Goal: Task Accomplishment & Management: Manage account settings

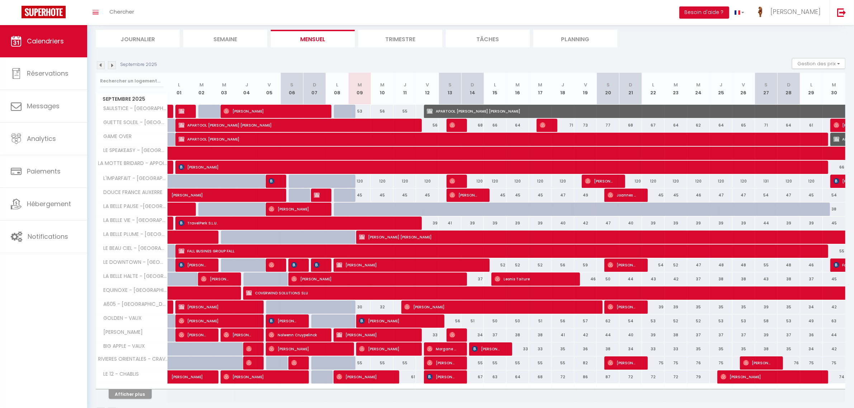
scroll to position [45, 0]
click at [501, 238] on span "[PERSON_NAME] [PERSON_NAME]" at bounding box center [606, 237] width 495 height 14
select select "KO"
select select "0"
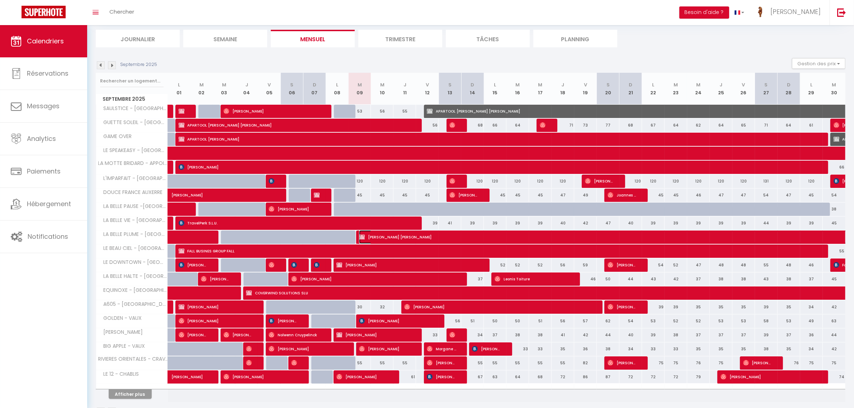
select select "0"
select select "1"
select select
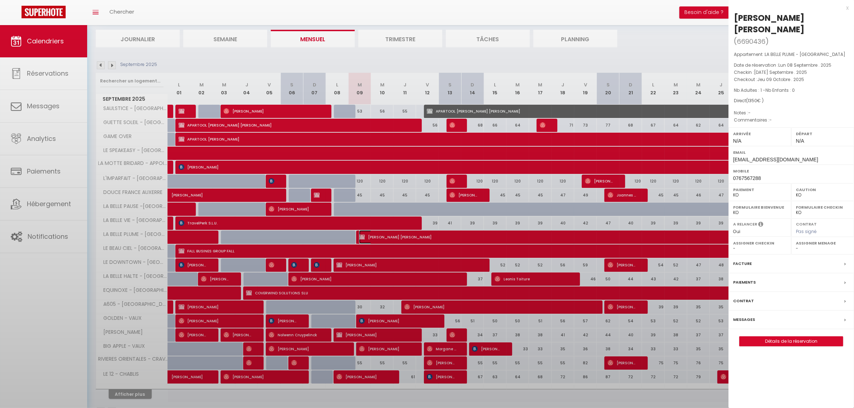
select select "38165"
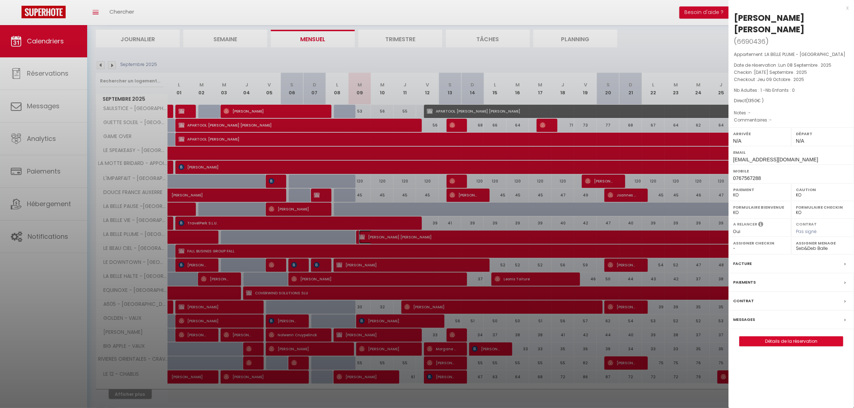
scroll to position [0, 0]
click at [779, 337] on link "Détails de la réservation" at bounding box center [791, 341] width 103 height 9
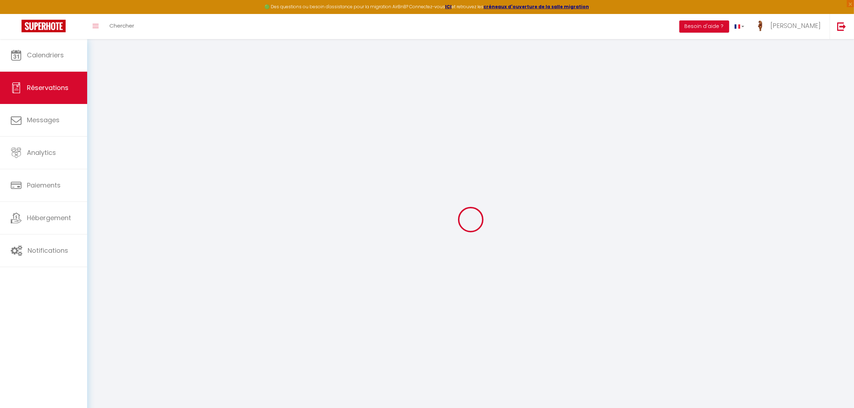
select select
checkbox input "false"
select select
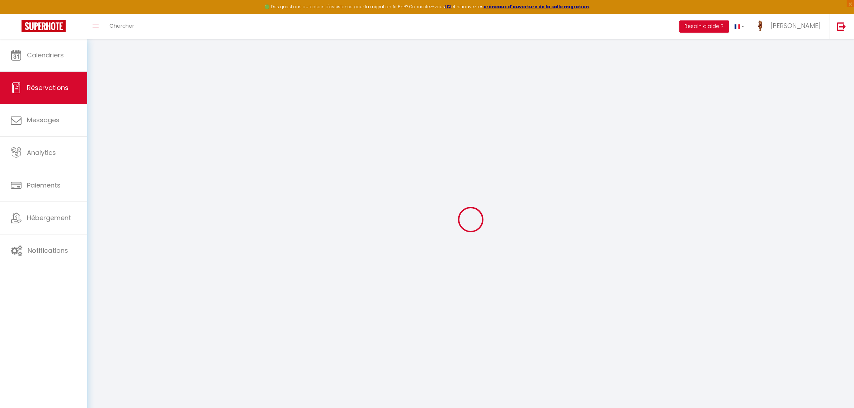
checkbox input "false"
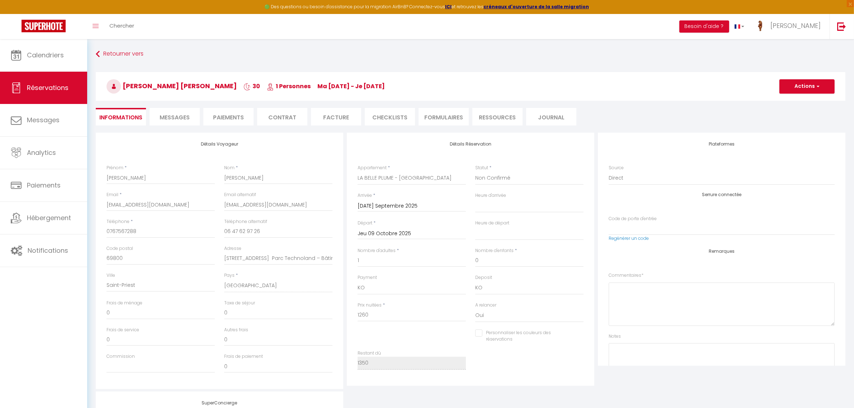
type input "60"
type input "30"
select select
checkbox input "false"
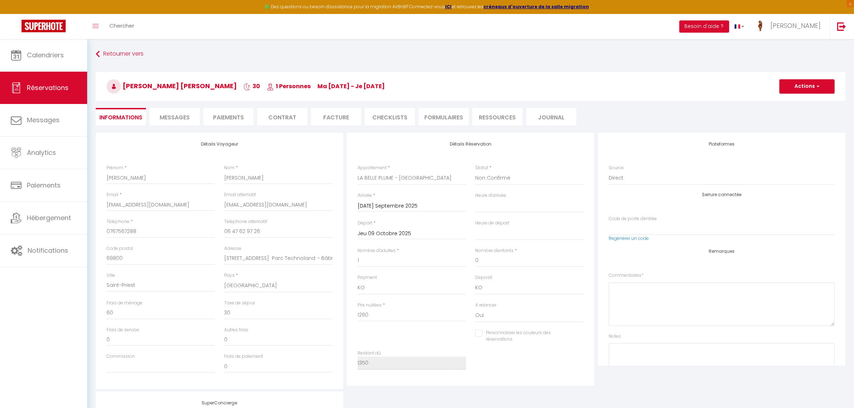
select select
